Goal: Task Accomplishment & Management: Use online tool/utility

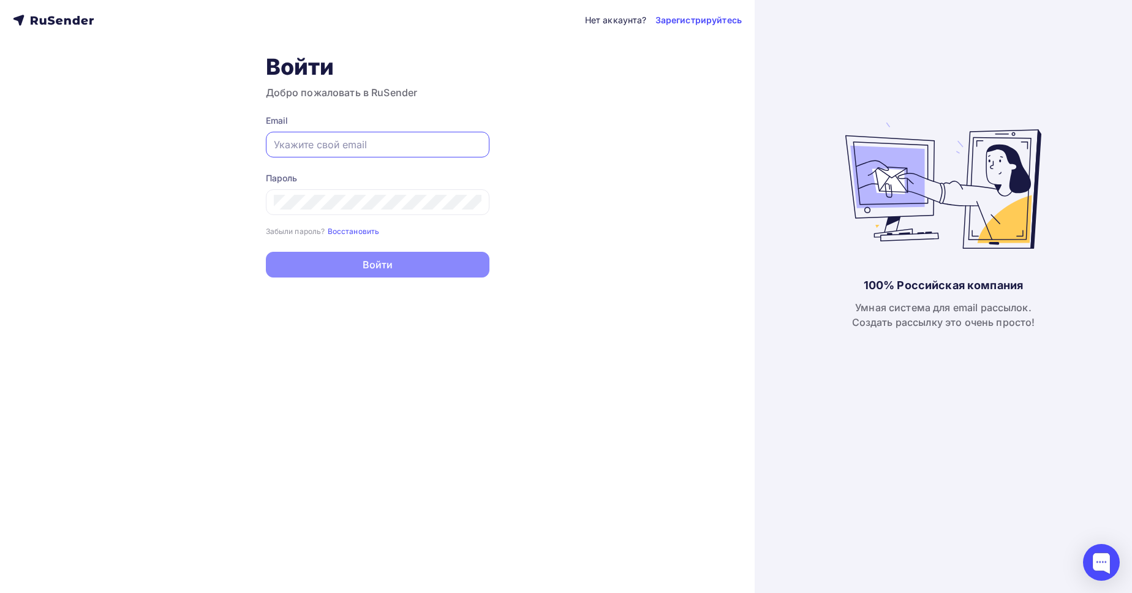
click at [367, 143] on input "text" at bounding box center [378, 144] width 208 height 15
type input "з"
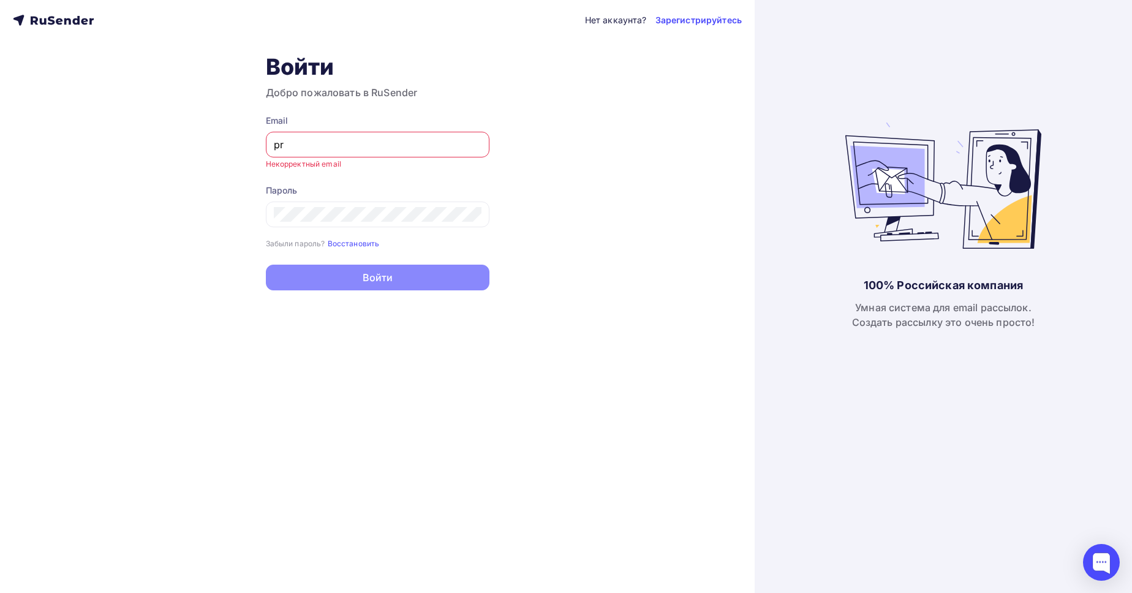
click at [231, 106] on div "Нет аккаунта? Зарегистрируйтесь Войти Добро пожаловать в RuSender Email pr Неко…" at bounding box center [377, 296] width 754 height 593
paste input "ohorenkov@ucoz-team.net"
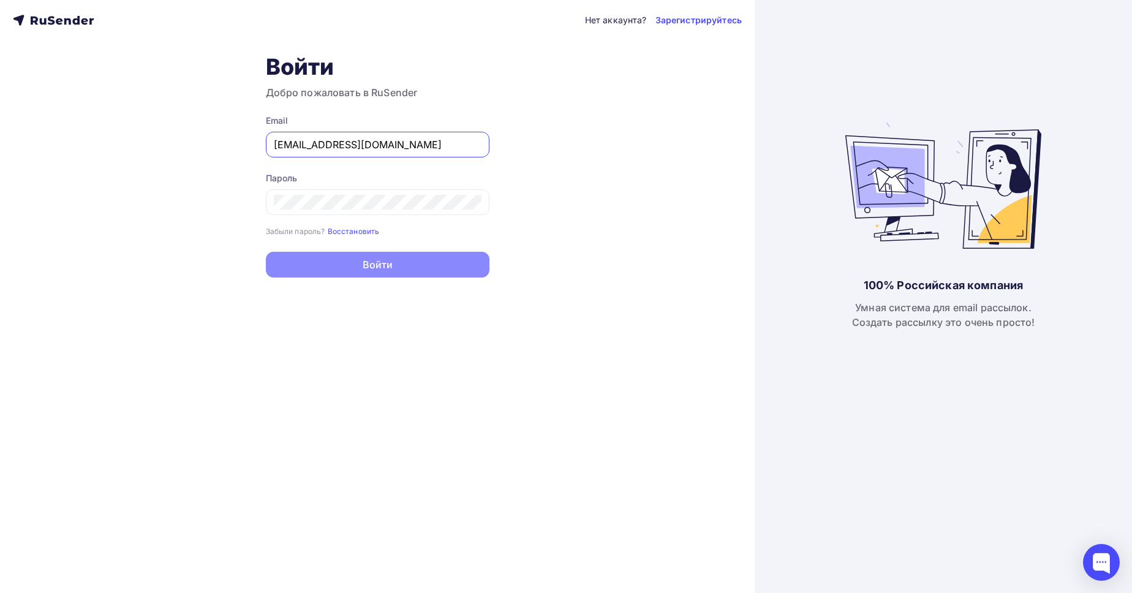
type input "[EMAIL_ADDRESS][DOMAIN_NAME]"
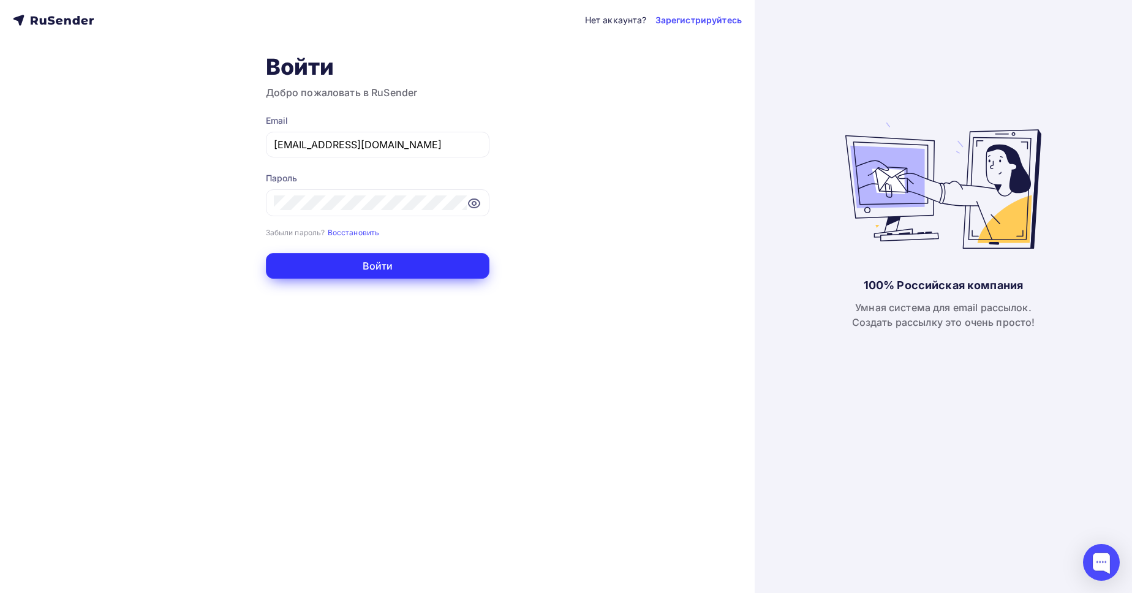
click at [380, 274] on button "Войти" at bounding box center [378, 266] width 224 height 26
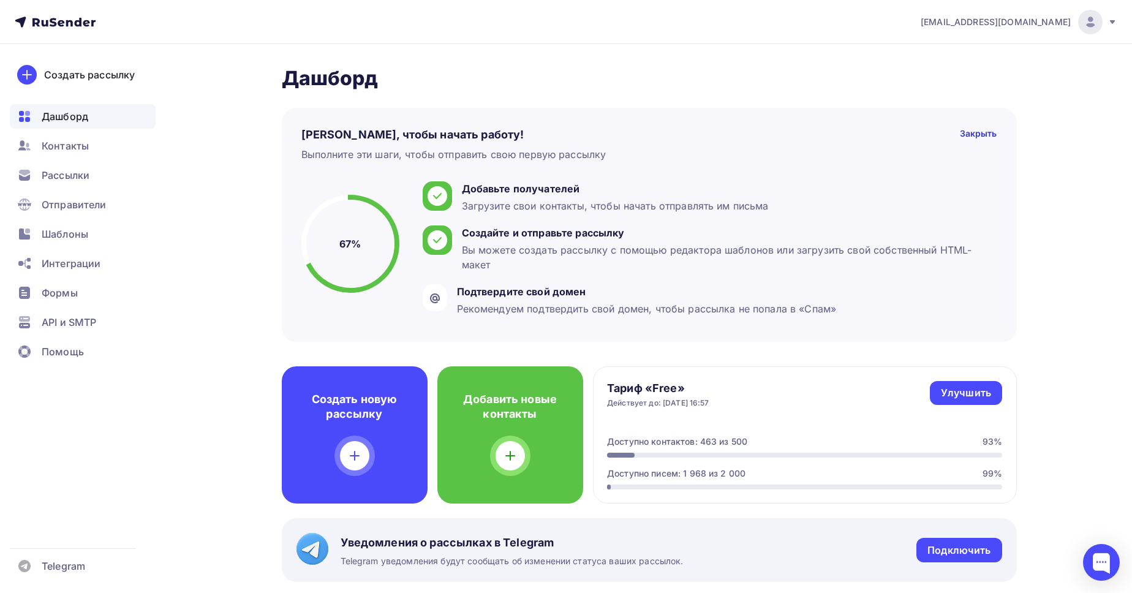
scroll to position [209, 0]
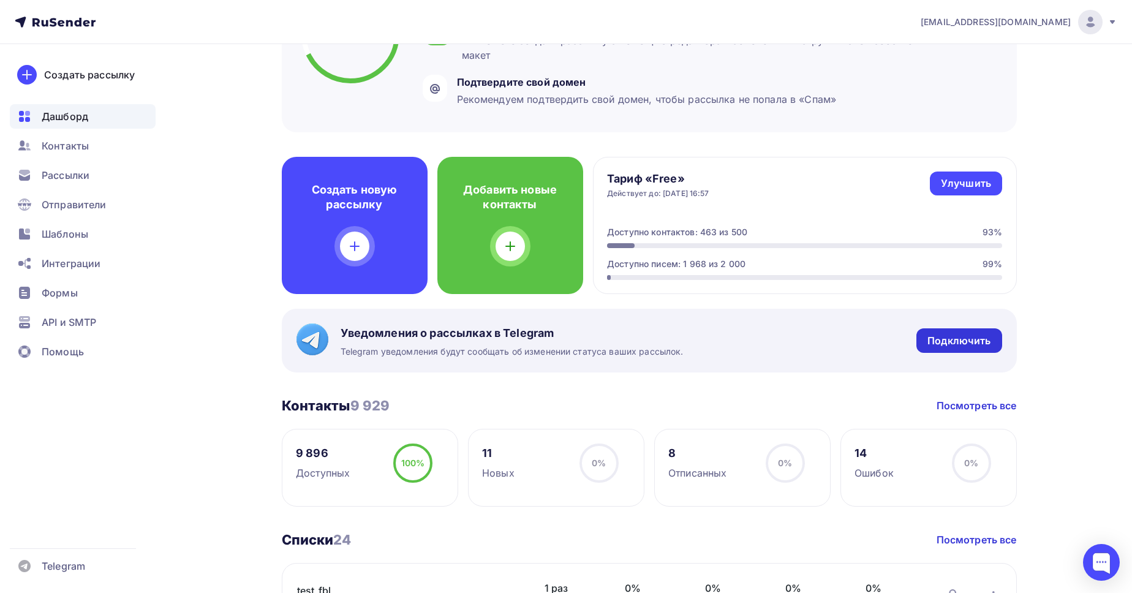
click at [958, 348] on div "Подключить" at bounding box center [958, 340] width 85 height 24
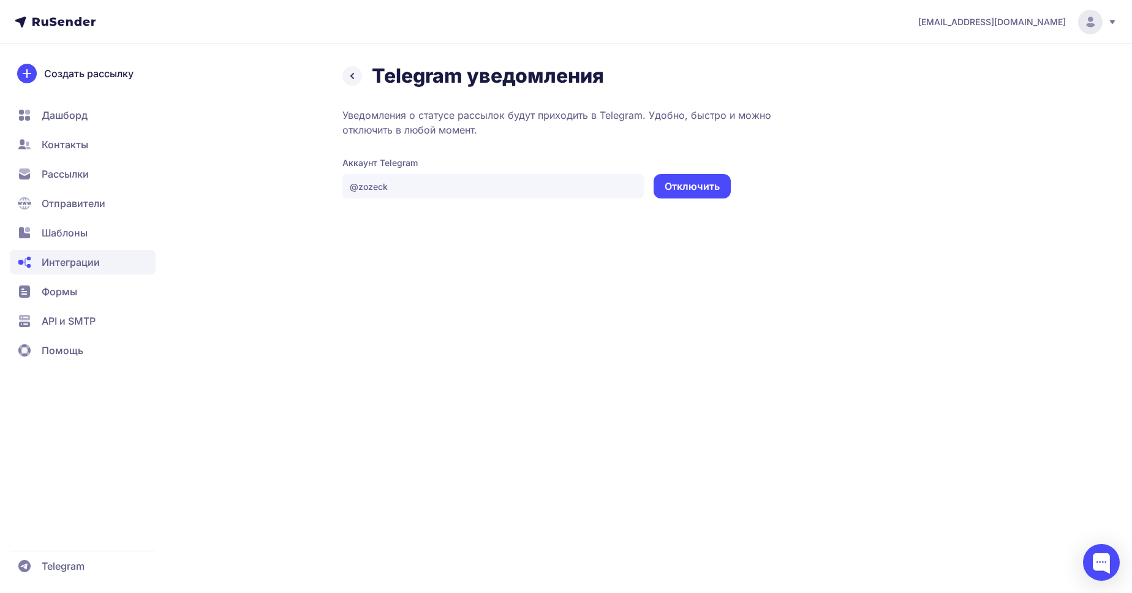
click at [350, 78] on icon at bounding box center [352, 76] width 15 height 15
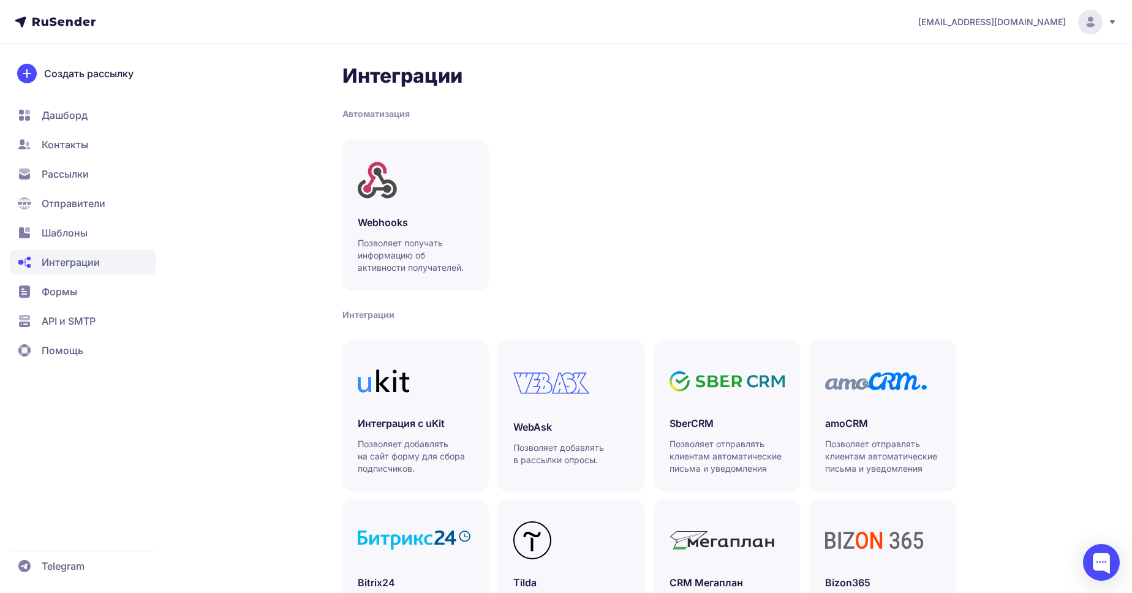
scroll to position [249, 0]
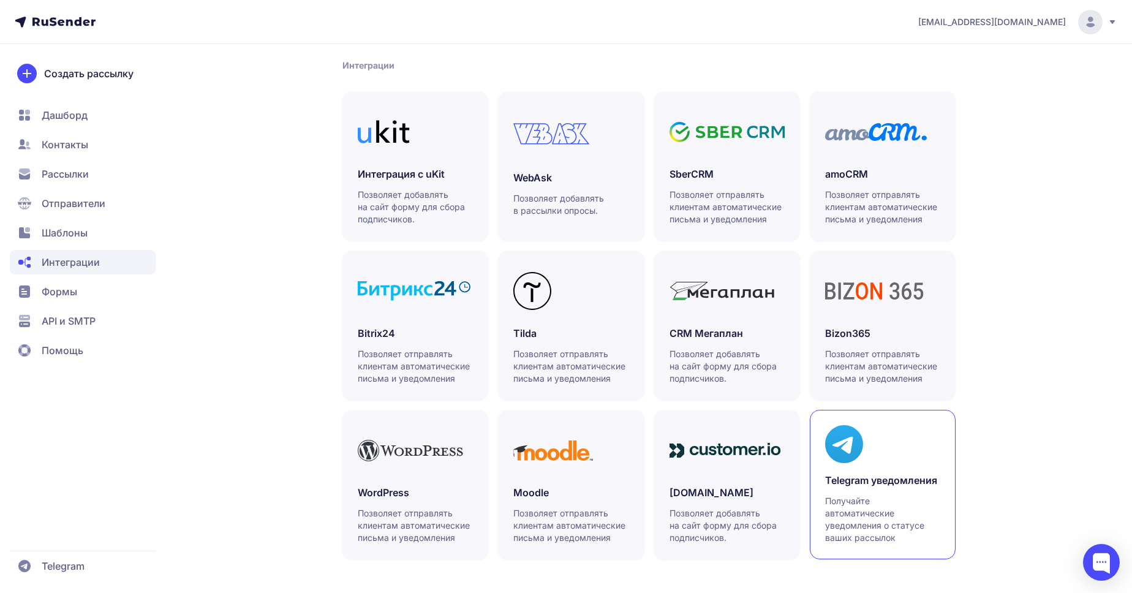
click at [846, 478] on h3 "Telegram уведомления" at bounding box center [882, 480] width 115 height 15
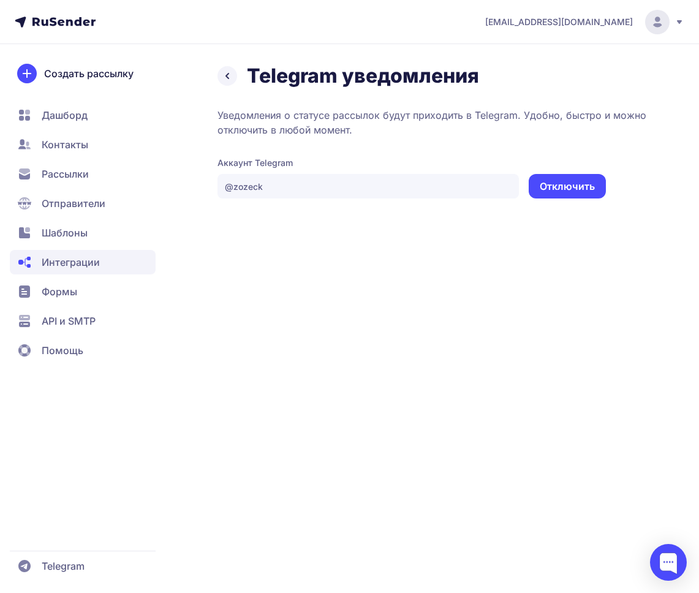
click at [225, 80] on icon at bounding box center [227, 76] width 15 height 15
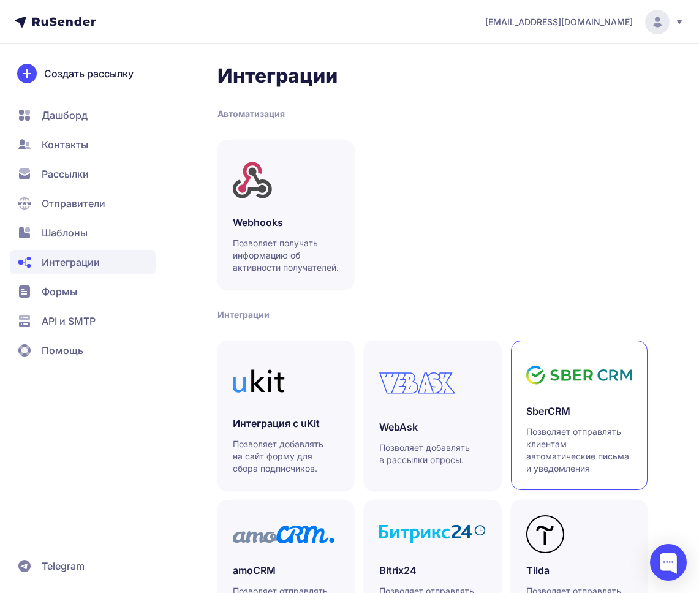
scroll to position [408, 0]
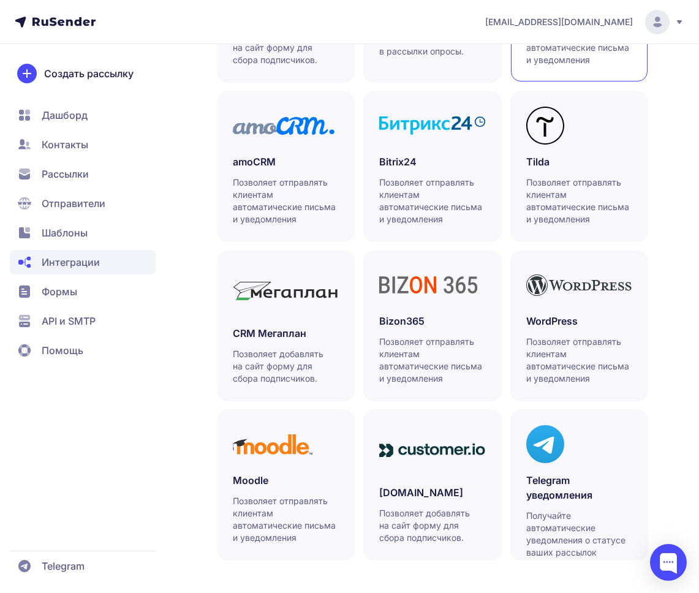
click at [587, 467] on link "Telegram уведомления Получайте автоматические уведомления о статусе ваших рассы…" at bounding box center [579, 484] width 137 height 149
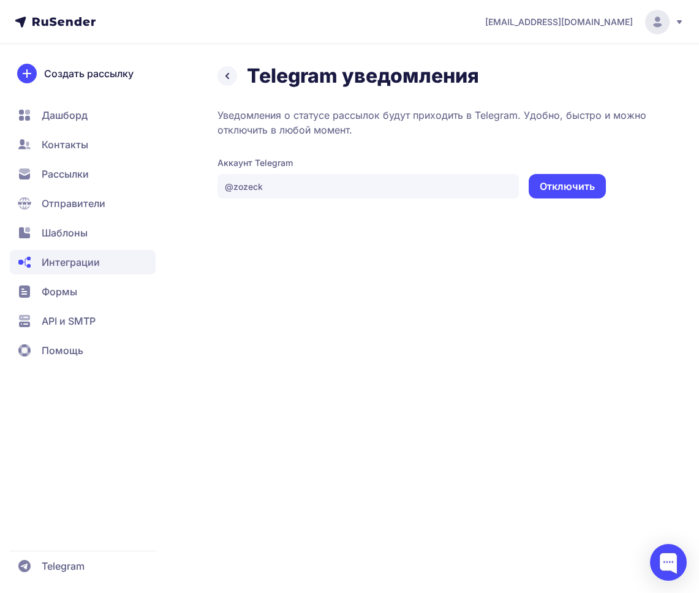
click at [573, 190] on button "Отключить" at bounding box center [566, 186] width 77 height 24
click at [653, 27] on circle at bounding box center [657, 22] width 24 height 24
click at [598, 116] on div "Выйти" at bounding box center [574, 115] width 206 height 24
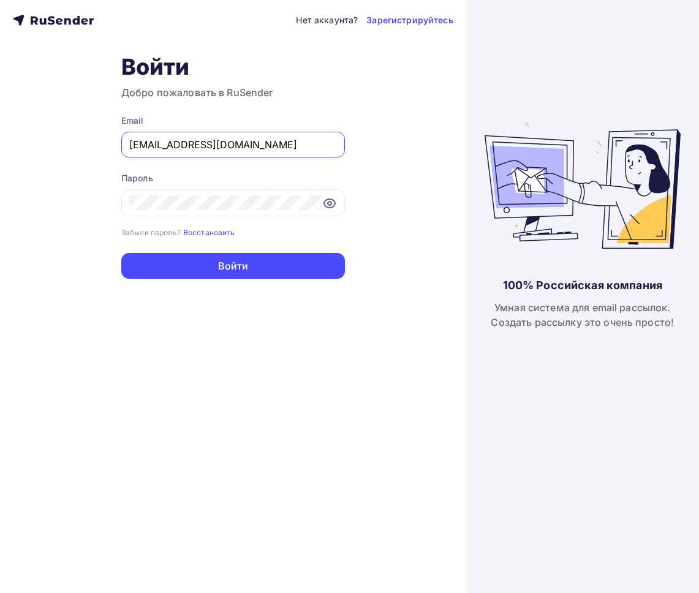
click at [254, 146] on input "[EMAIL_ADDRESS][DOMAIN_NAME]" at bounding box center [233, 144] width 208 height 15
type input "ь"
type input "mhamali96@gmail.com"
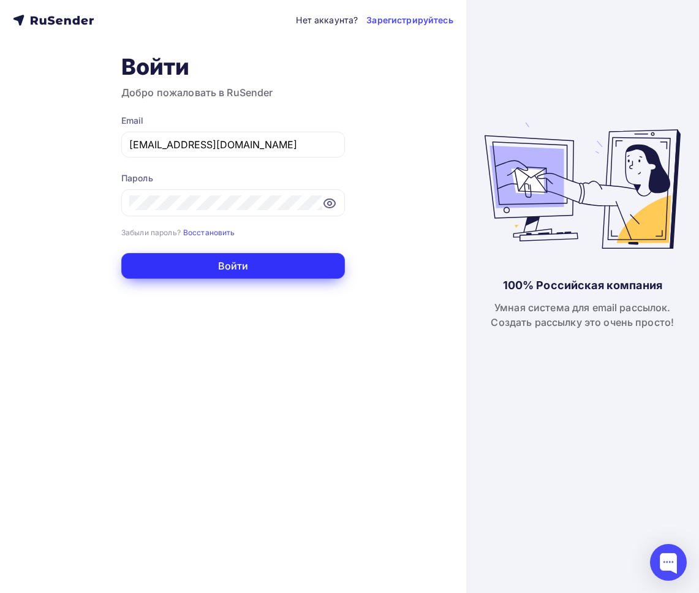
click at [287, 265] on button "Войти" at bounding box center [233, 266] width 224 height 26
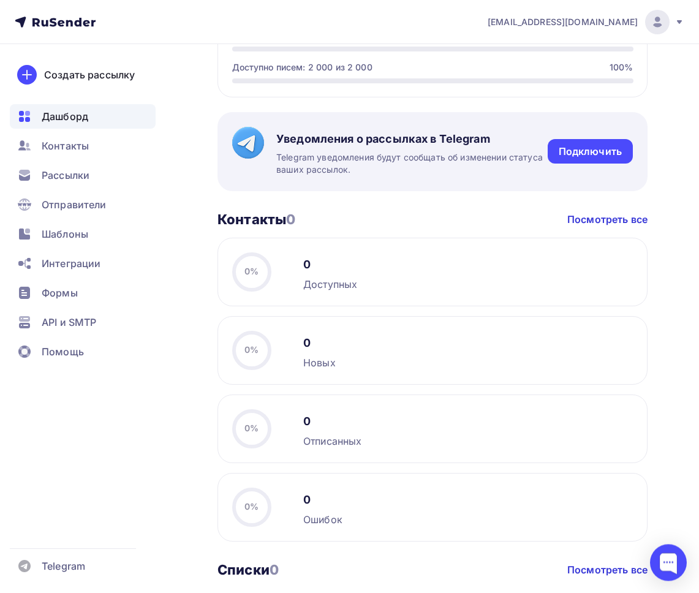
scroll to position [528, 0]
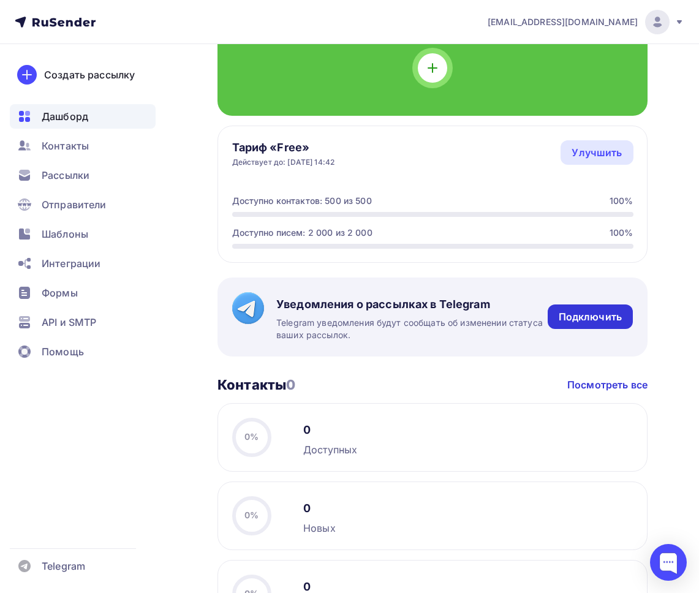
click at [587, 320] on div "Подключить" at bounding box center [589, 317] width 63 height 14
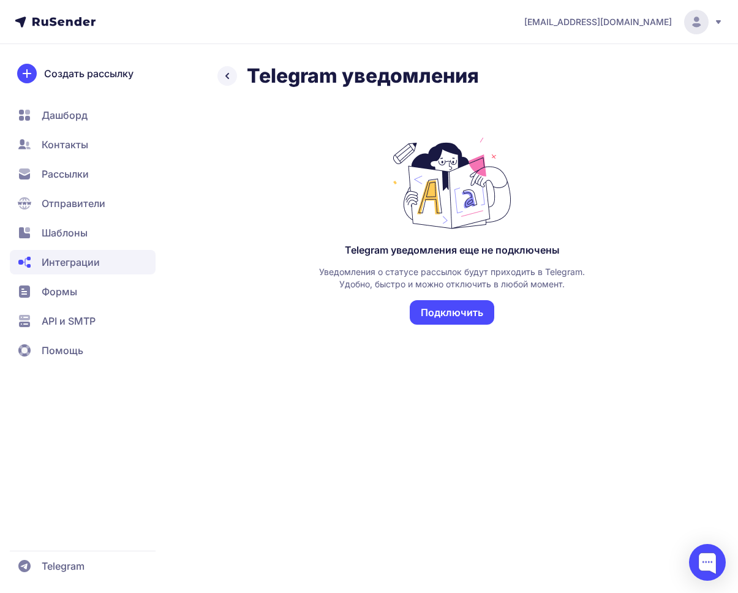
click at [475, 316] on button "Подключить" at bounding box center [452, 312] width 85 height 24
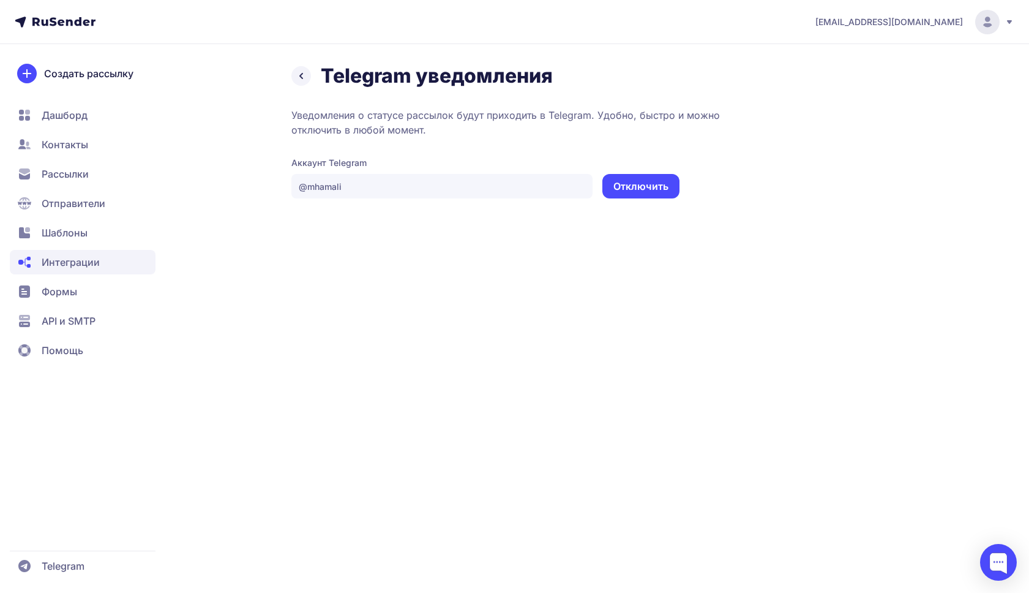
click at [304, 81] on icon at bounding box center [301, 76] width 15 height 15
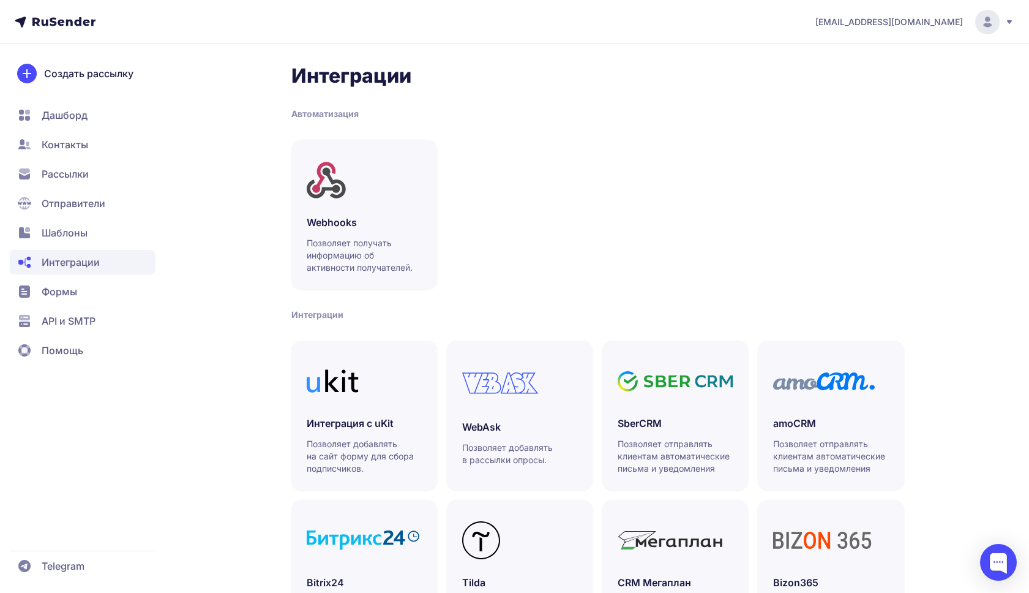
click at [698, 31] on icon at bounding box center [987, 22] width 24 height 24
click at [698, 121] on span "Выйти" at bounding box center [847, 115] width 29 height 15
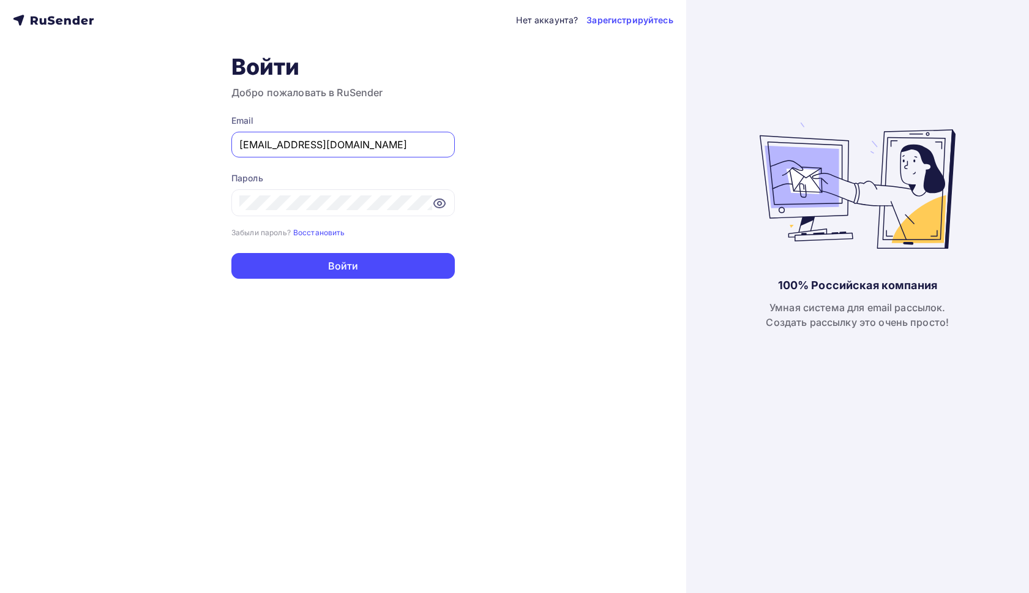
click at [391, 148] on input "[EMAIL_ADDRESS][DOMAIN_NAME]" at bounding box center [343, 144] width 208 height 15
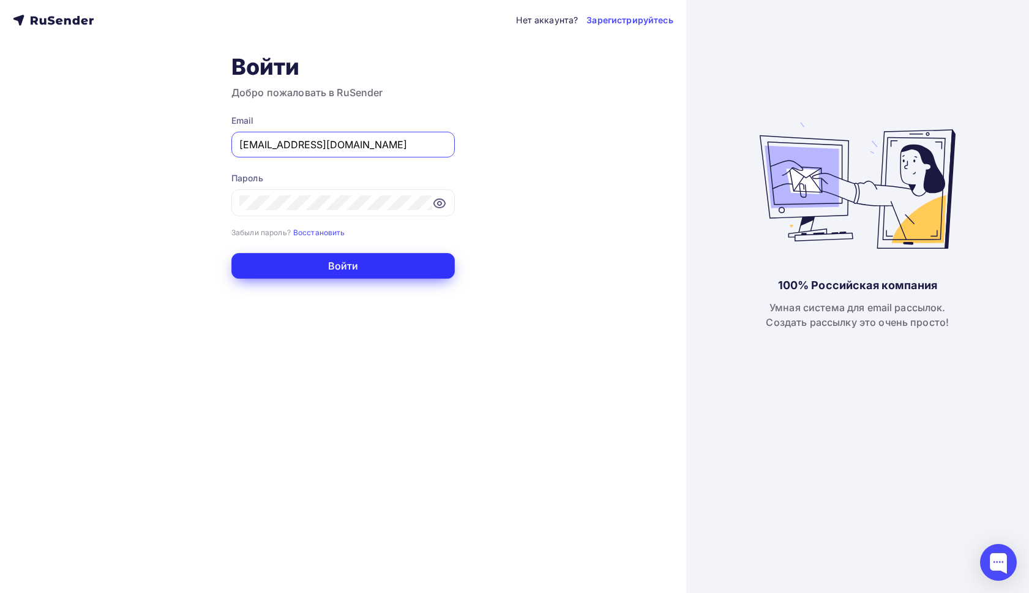
click at [345, 271] on button "Войти" at bounding box center [343, 266] width 224 height 26
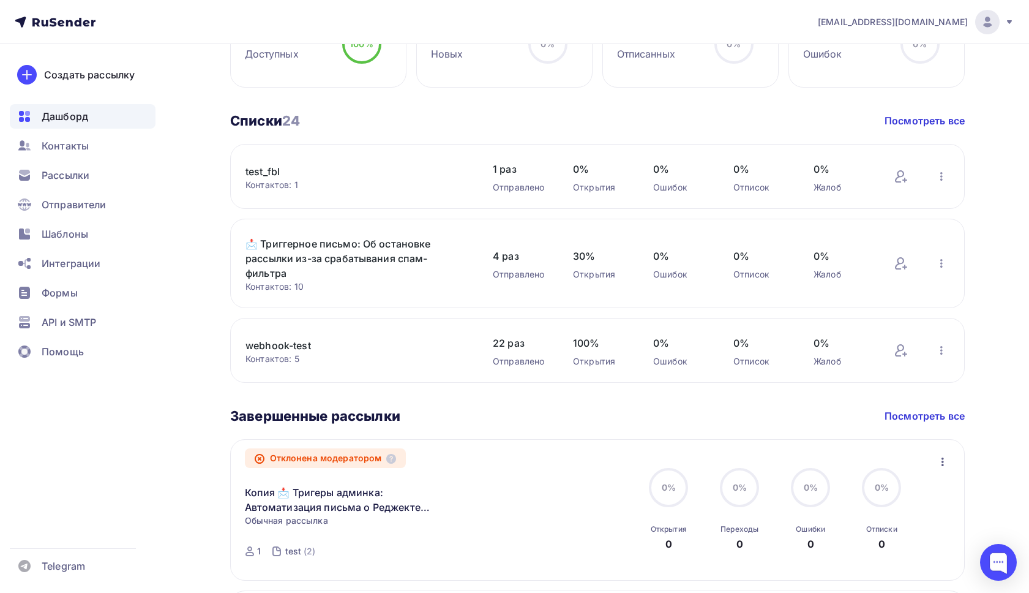
scroll to position [209, 0]
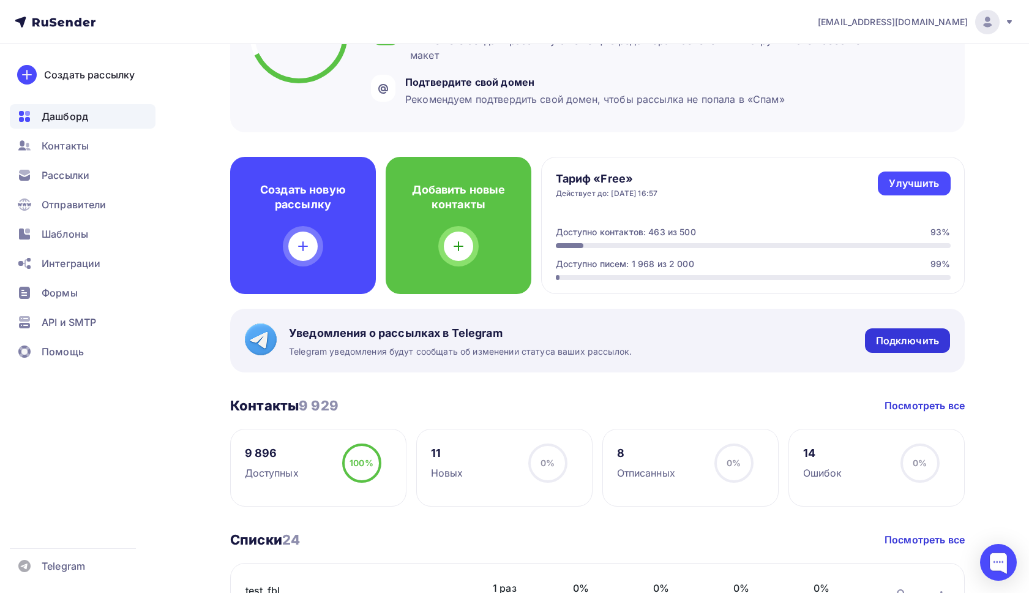
click at [922, 348] on div "Подключить" at bounding box center [907, 340] width 85 height 24
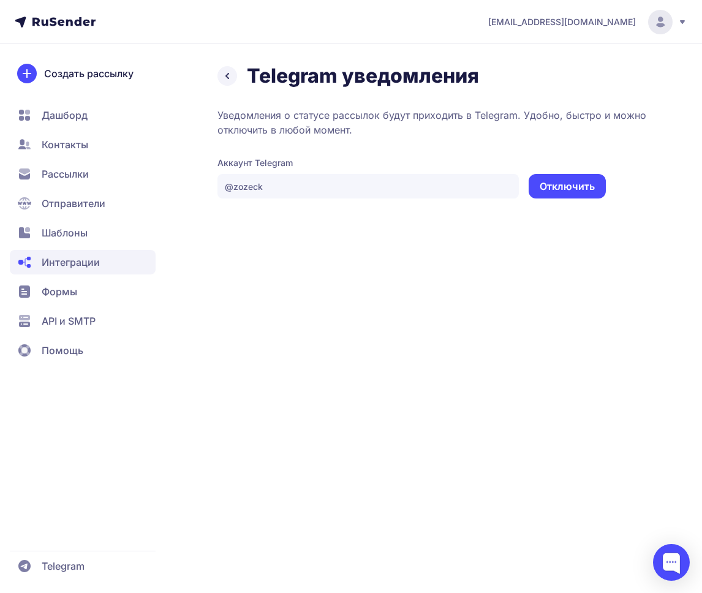
click at [231, 77] on icon at bounding box center [227, 76] width 15 height 15
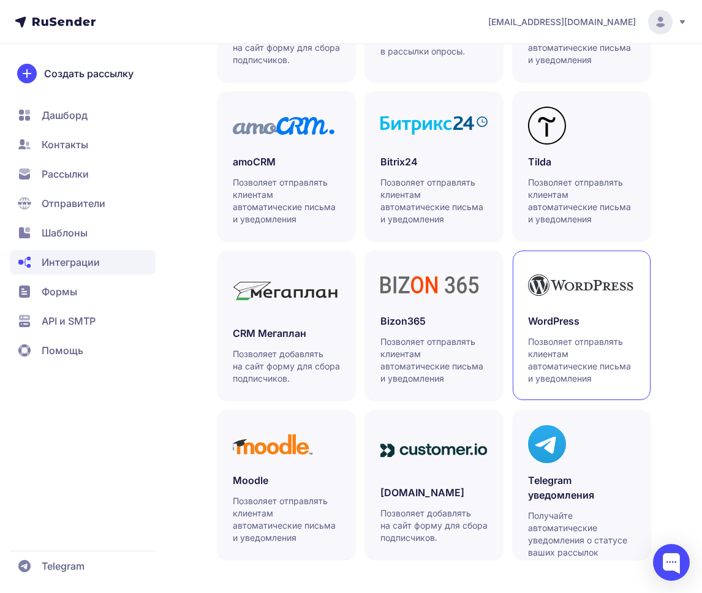
scroll to position [408, 0]
click at [579, 499] on h3 "Telegram уведомления" at bounding box center [581, 487] width 107 height 29
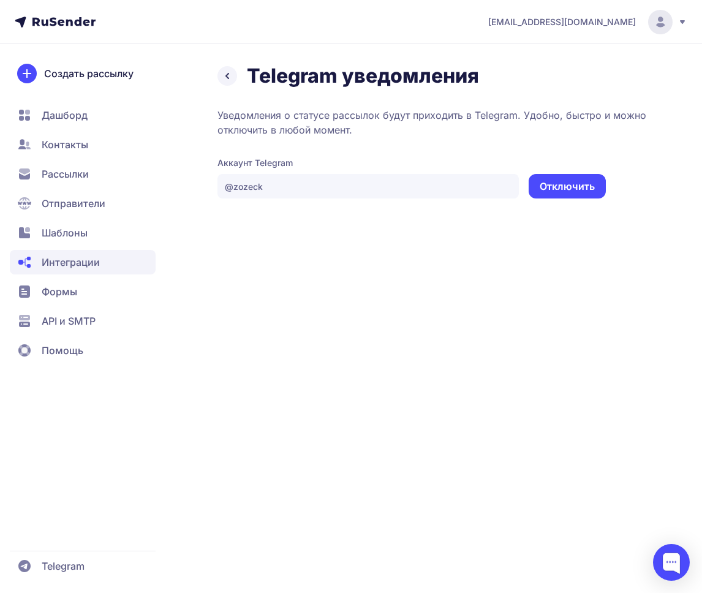
click at [223, 81] on icon at bounding box center [227, 76] width 15 height 15
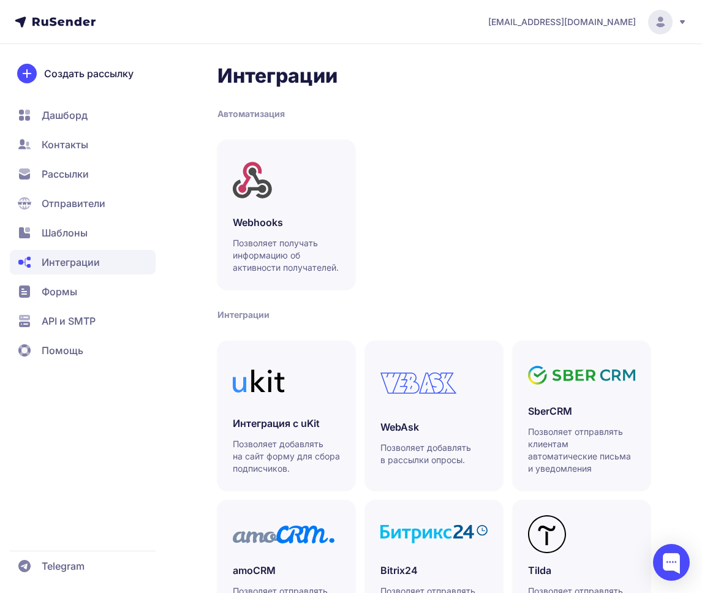
scroll to position [408, 0]
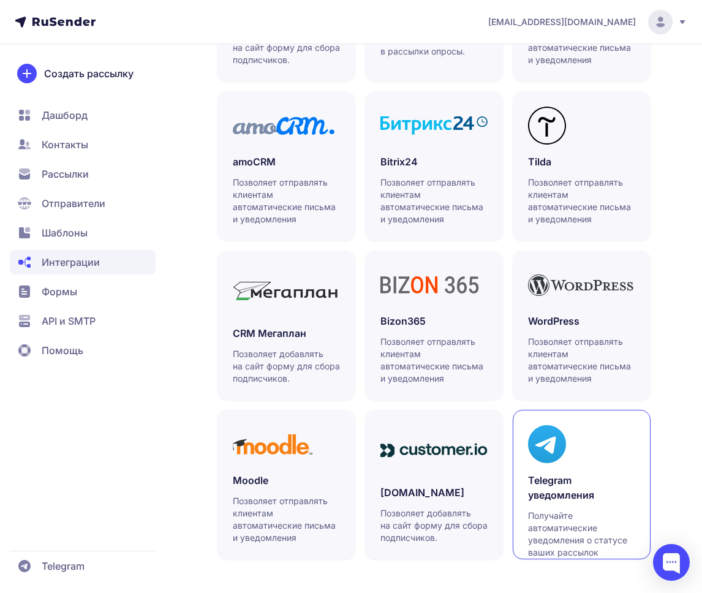
click at [581, 497] on h3 "Telegram уведомления" at bounding box center [581, 487] width 107 height 29
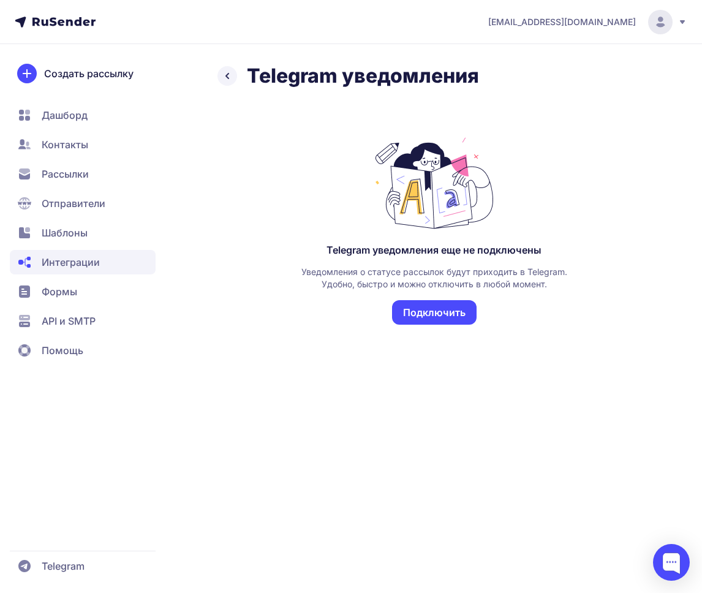
click at [441, 307] on button "Подключить" at bounding box center [434, 312] width 85 height 24
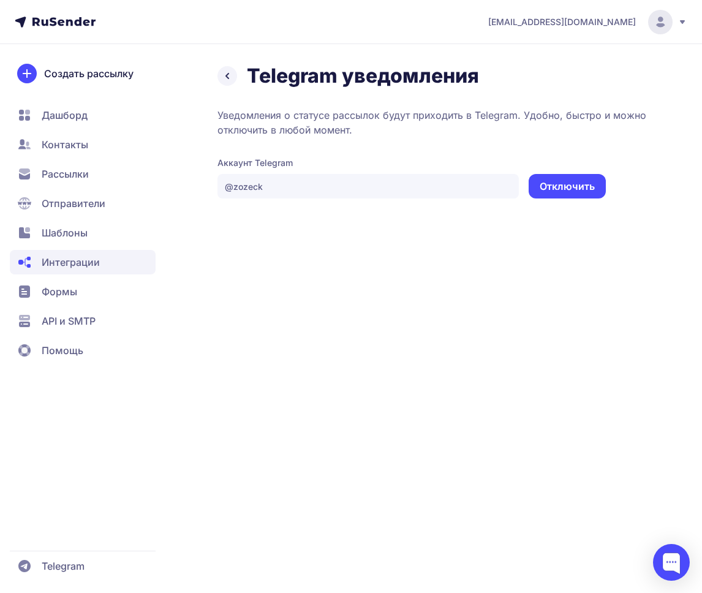
click at [552, 196] on button "Отключить" at bounding box center [566, 186] width 77 height 24
